Goal: Information Seeking & Learning: Check status

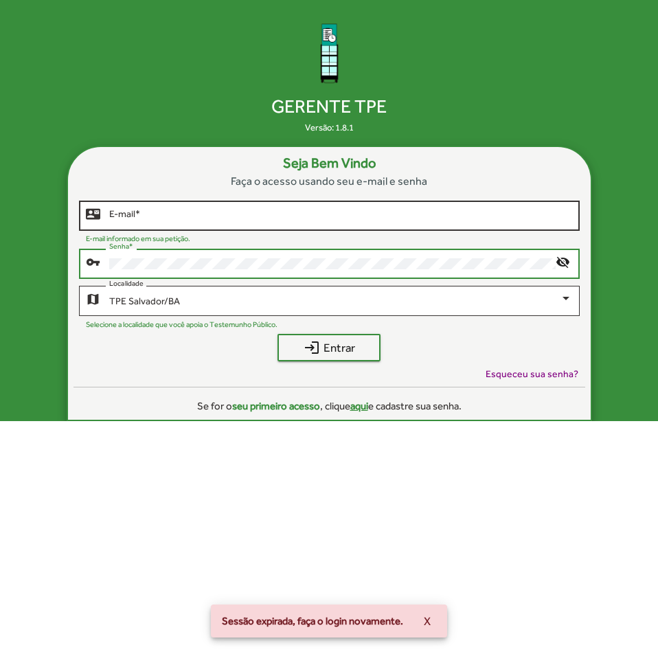
click at [419, 220] on input "E-mail *" at bounding box center [340, 215] width 463 height 11
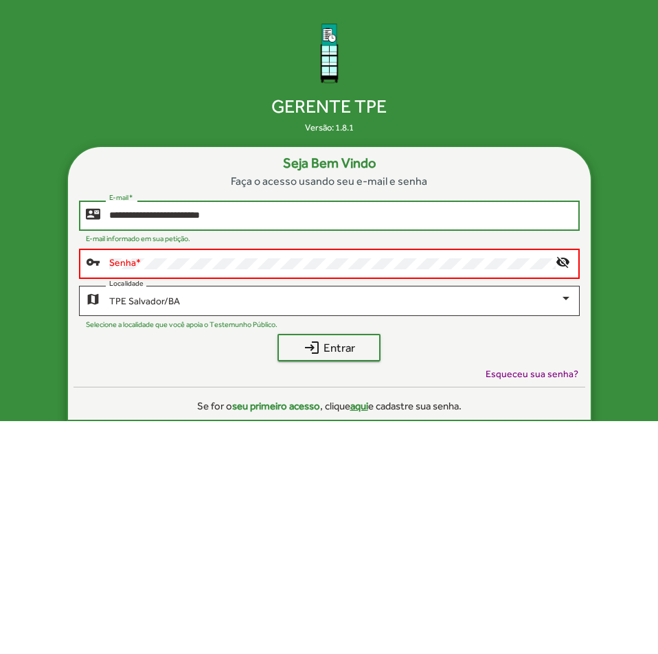
type input "**********"
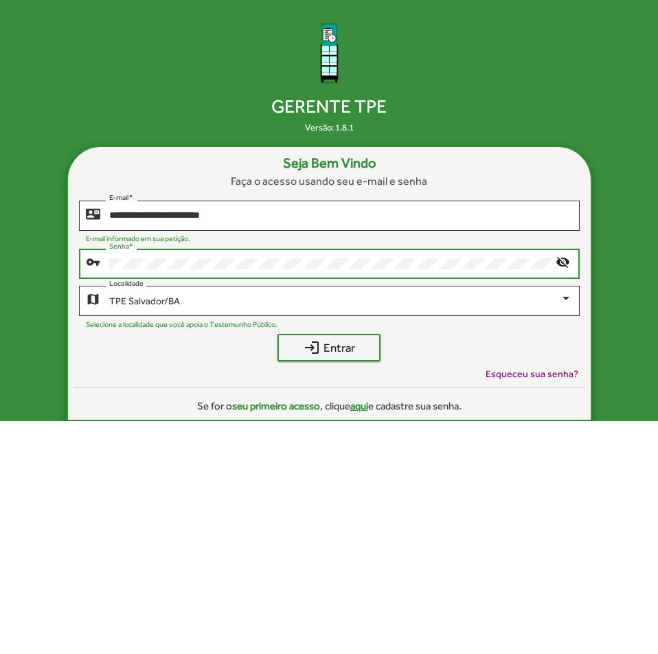
click at [278, 334] on button "login Entrar" at bounding box center [329, 347] width 103 height 27
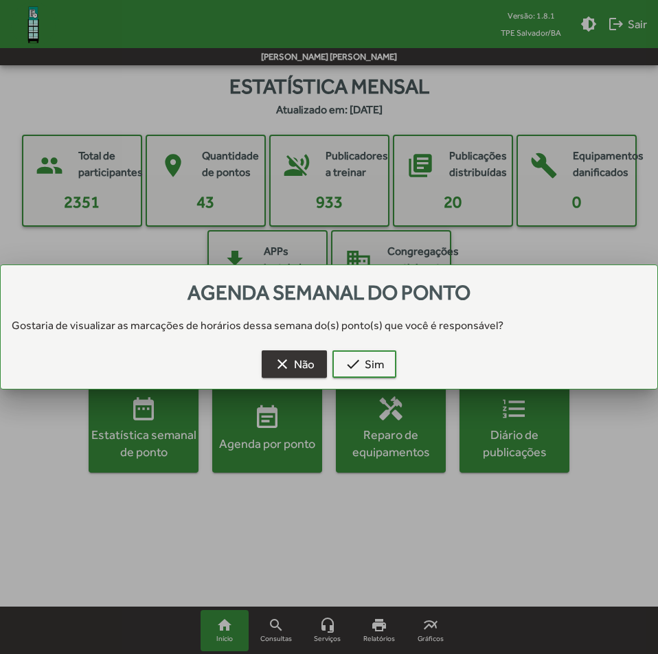
click at [304, 363] on span "clear Não" at bounding box center [294, 364] width 41 height 25
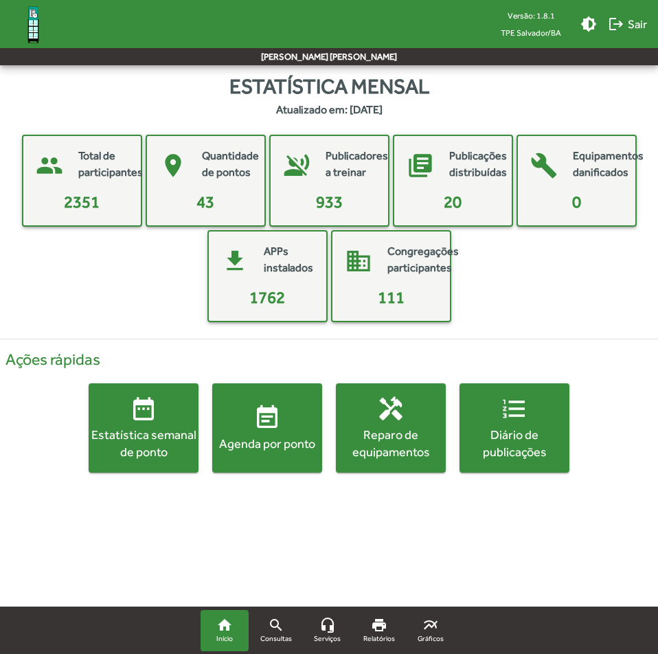
click at [238, 436] on div "Agenda por ponto" at bounding box center [267, 443] width 110 height 17
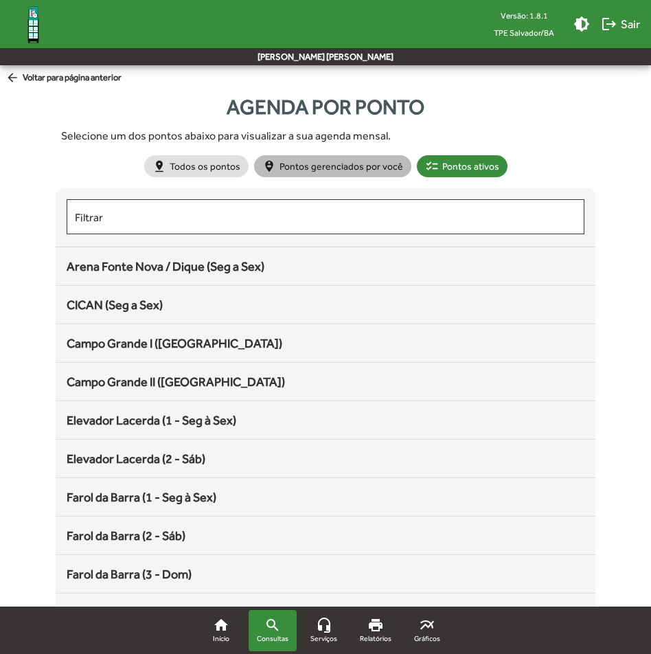
click at [345, 166] on mat-chip "person_pin_circle Pontos gerenciados por você" at bounding box center [332, 166] width 157 height 22
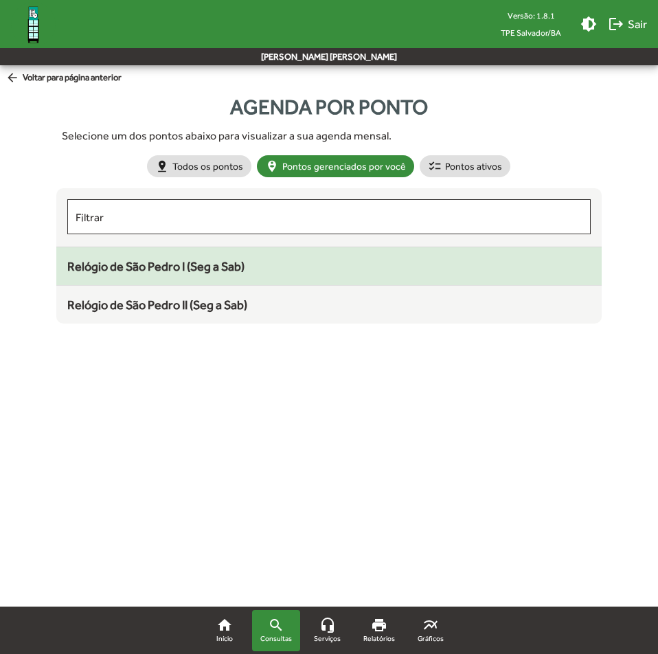
click at [217, 278] on mat-list-item "Relógio de São Pedro I (Seg a Sab)" at bounding box center [329, 266] width 546 height 38
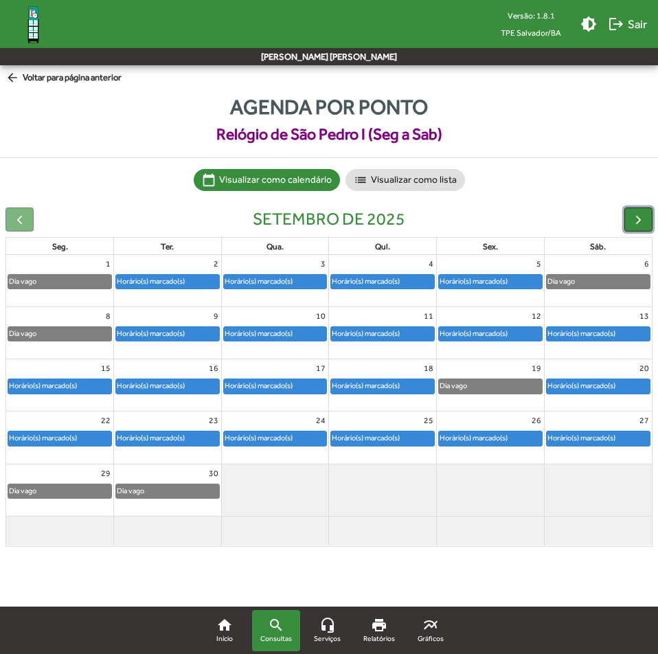
click at [643, 217] on span "button" at bounding box center [638, 219] width 14 height 14
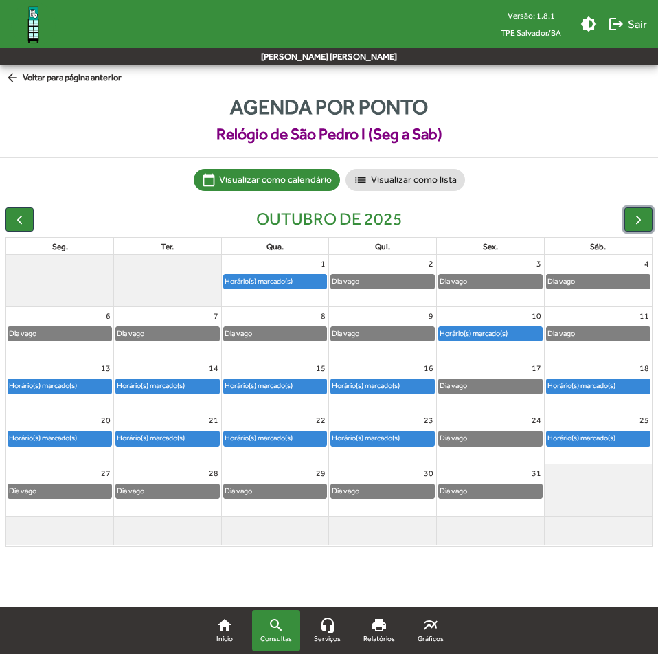
click at [295, 288] on div "Horário(s) marcado(s)" at bounding box center [275, 282] width 103 height 14
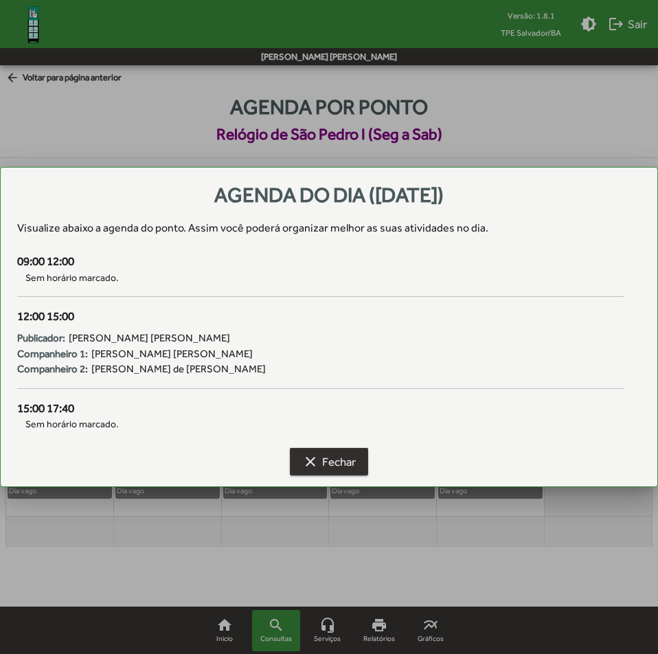
click at [332, 458] on span "clear Fechar" at bounding box center [329, 461] width 54 height 25
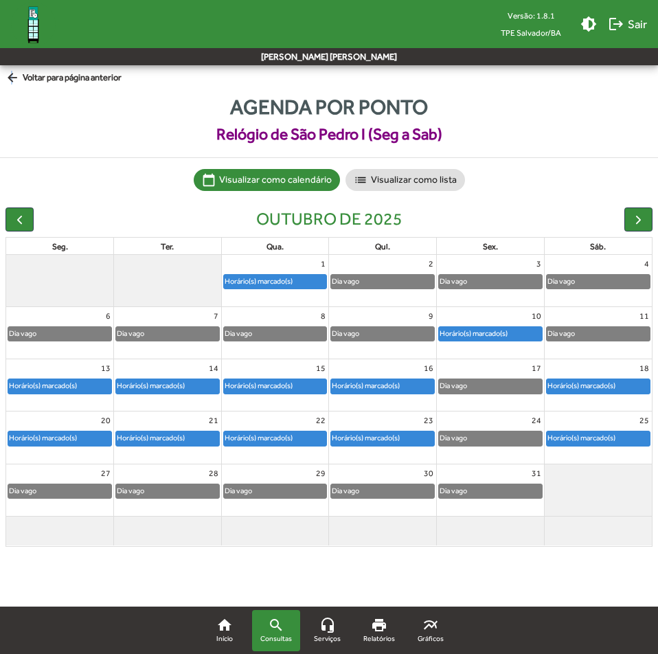
click at [10, 75] on mat-icon "arrow_back" at bounding box center [13, 78] width 17 height 15
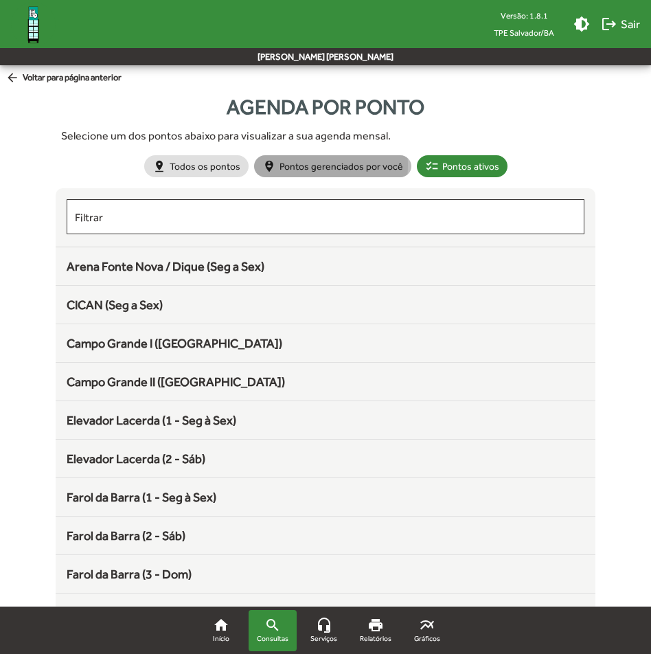
click at [317, 166] on mat-chip "person_pin_circle Pontos gerenciados por você" at bounding box center [332, 166] width 157 height 22
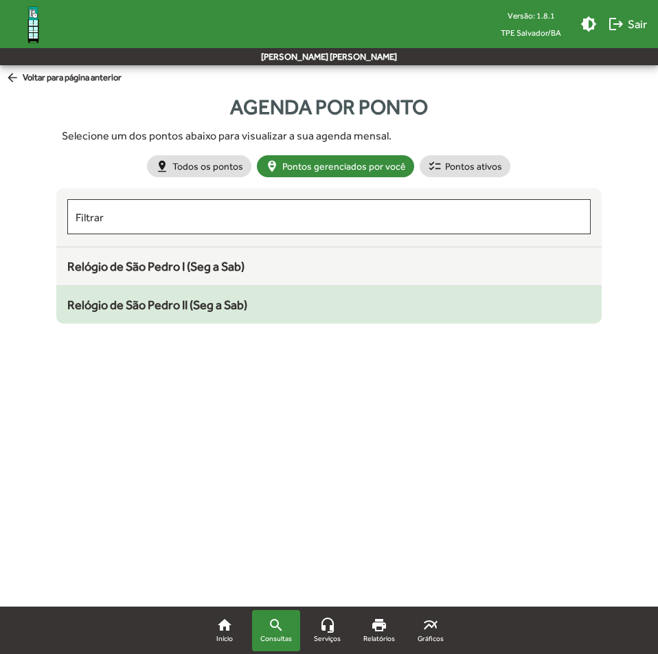
click at [213, 303] on span "Relógio de São Pedro II (Seg a Sab)" at bounding box center [157, 305] width 180 height 14
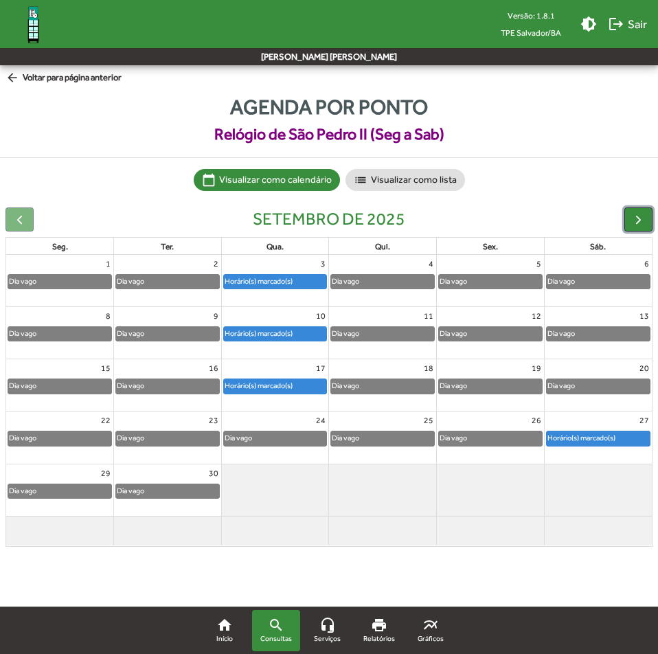
click at [638, 221] on span "button" at bounding box center [638, 219] width 14 height 14
